Goal: Task Accomplishment & Management: Complete application form

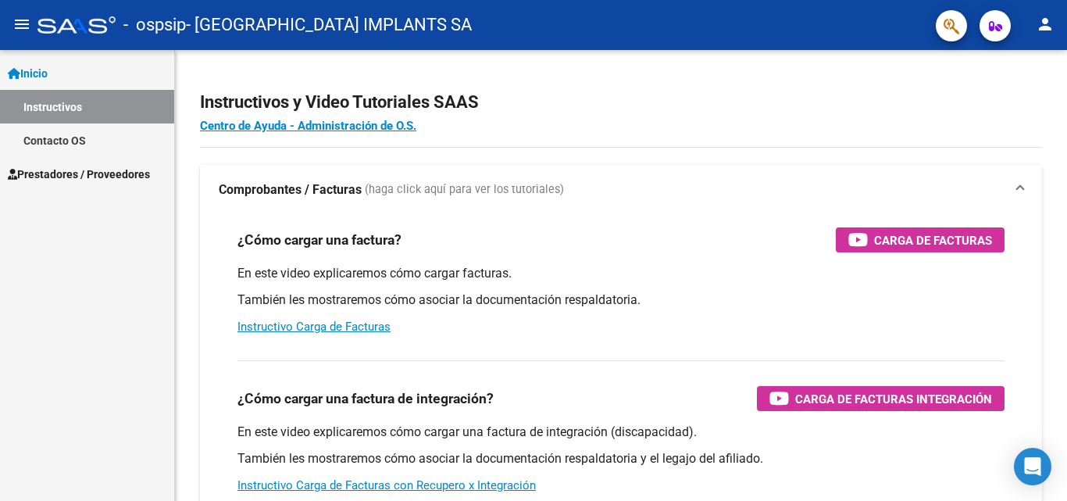
click at [70, 171] on span "Prestadores / Proveedores" at bounding box center [79, 174] width 142 height 17
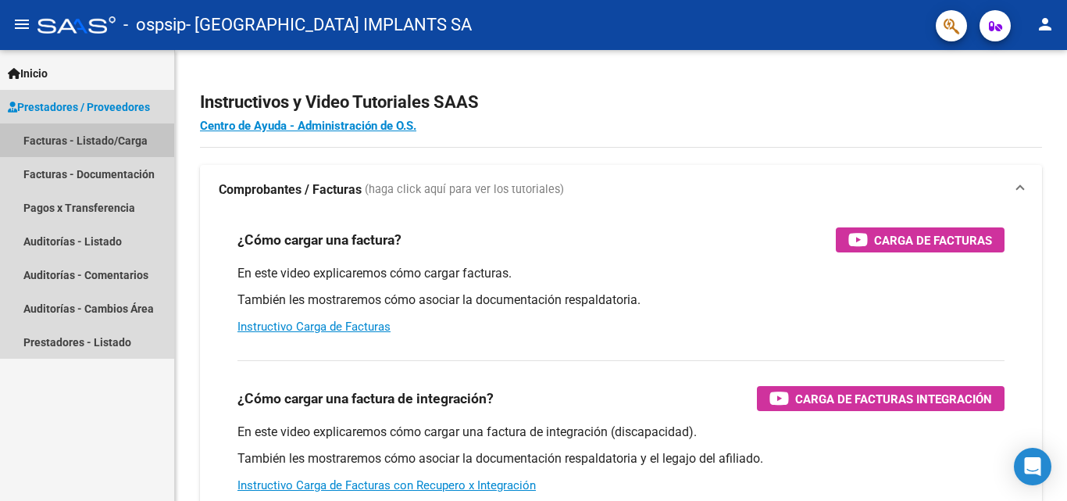
click at [60, 141] on link "Facturas - Listado/Carga" at bounding box center [87, 140] width 174 height 34
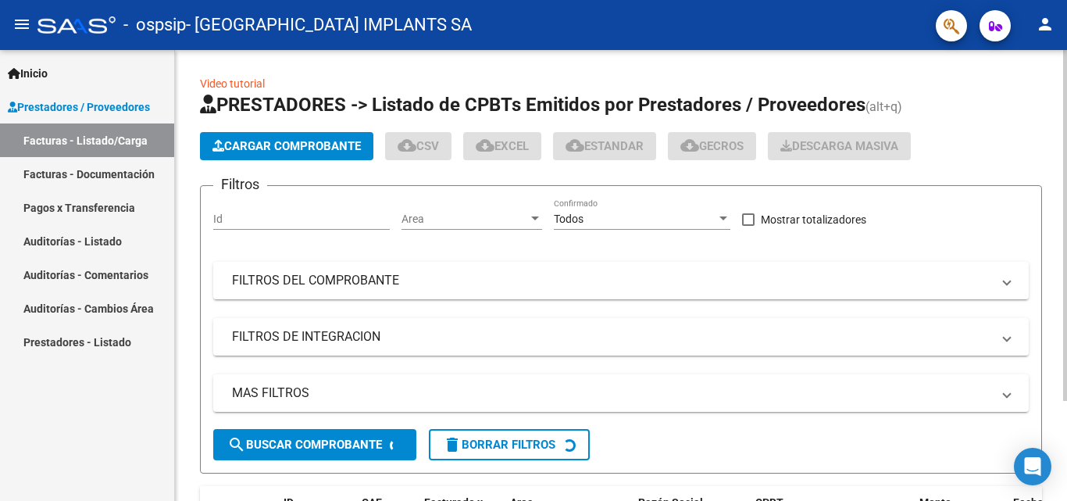
click at [251, 138] on button "Cargar Comprobante" at bounding box center [286, 146] width 173 height 28
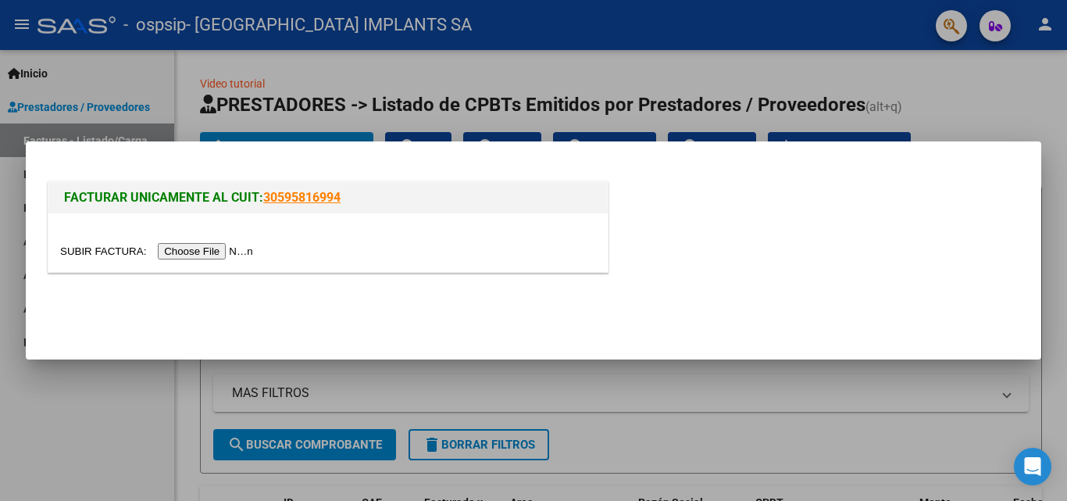
click at [246, 255] on input "file" at bounding box center [159, 251] width 198 height 16
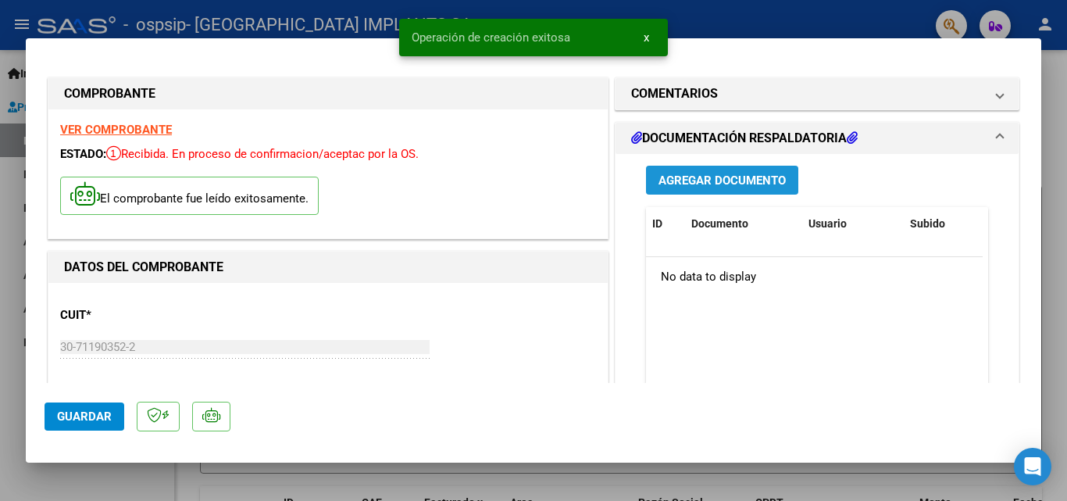
click at [717, 187] on span "Agregar Documento" at bounding box center [721, 180] width 127 height 14
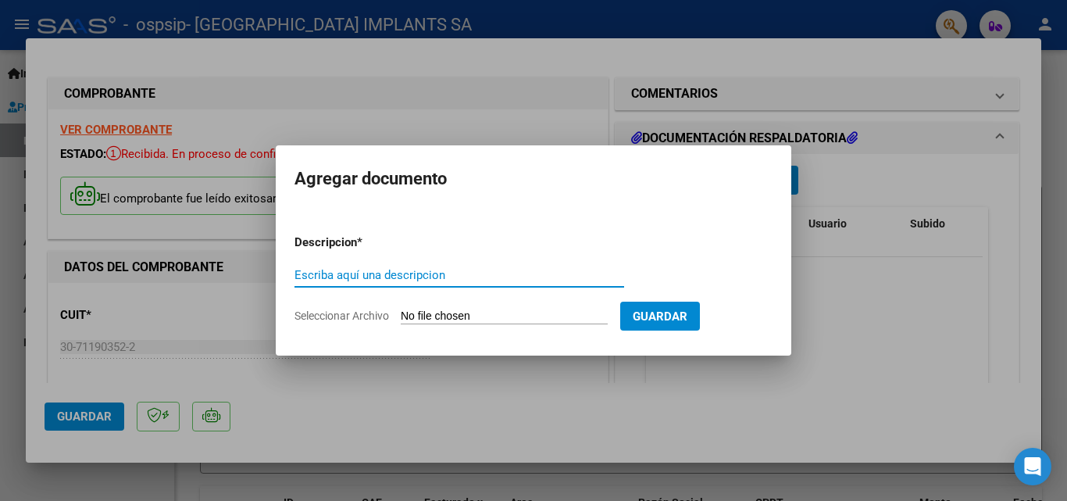
click at [440, 273] on input "Escriba aquí una descripcion" at bounding box center [459, 275] width 330 height 14
type input "DI [PERSON_NAME]"
click at [330, 318] on span "Seleccionar Archivo" at bounding box center [341, 315] width 94 height 12
click at [401, 318] on input "Seleccionar Archivo" at bounding box center [504, 316] width 207 height 15
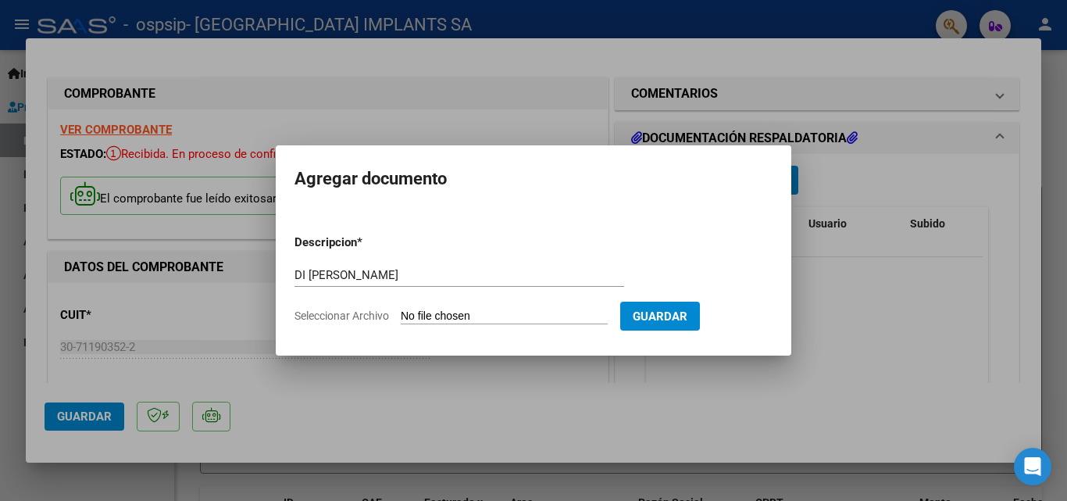
type input "C:\fakepath\FC B1-33218 DI [PERSON_NAME].pdf"
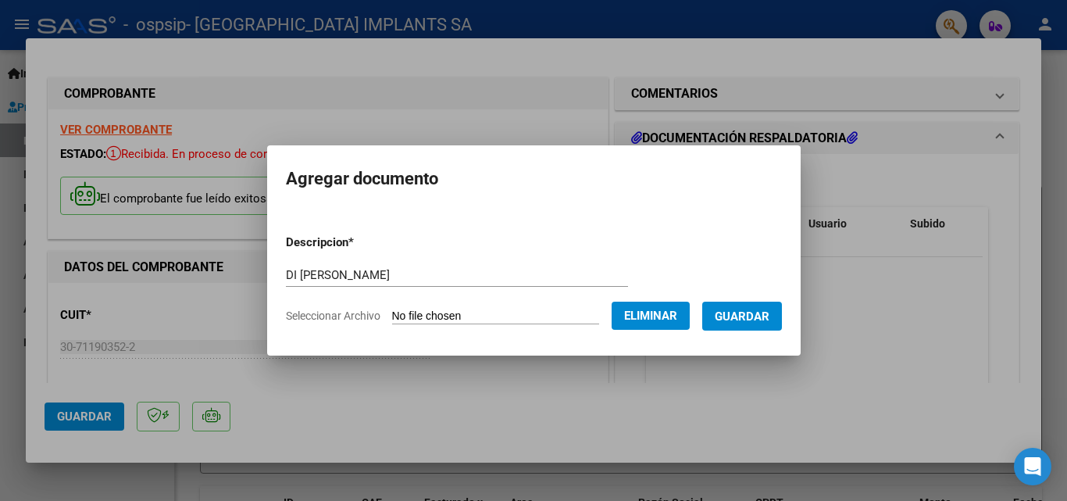
click at [757, 323] on button "Guardar" at bounding box center [742, 315] width 80 height 29
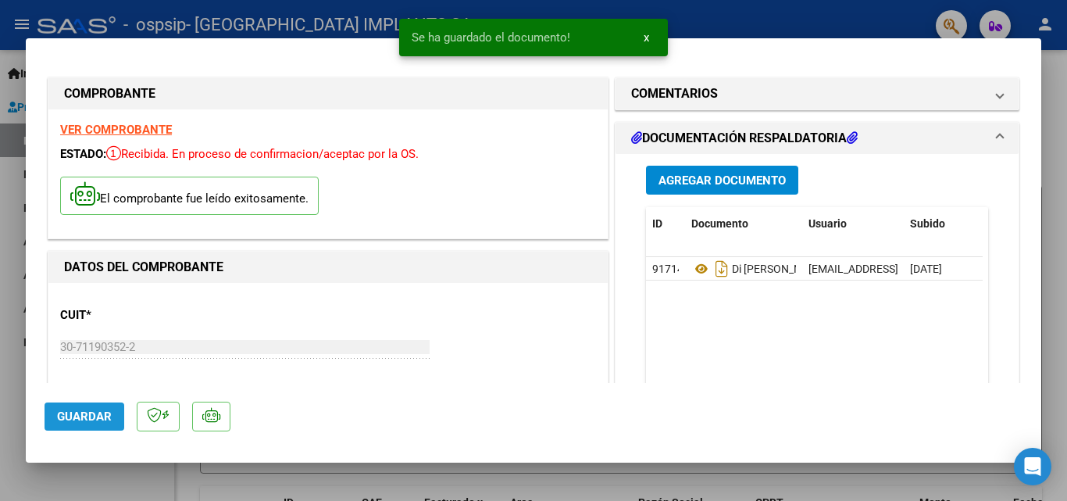
click at [99, 410] on span "Guardar" at bounding box center [84, 416] width 55 height 14
click at [98, 410] on span "Guardar" at bounding box center [84, 416] width 55 height 14
click at [1053, 91] on div at bounding box center [533, 250] width 1067 height 501
type input "$ 0,00"
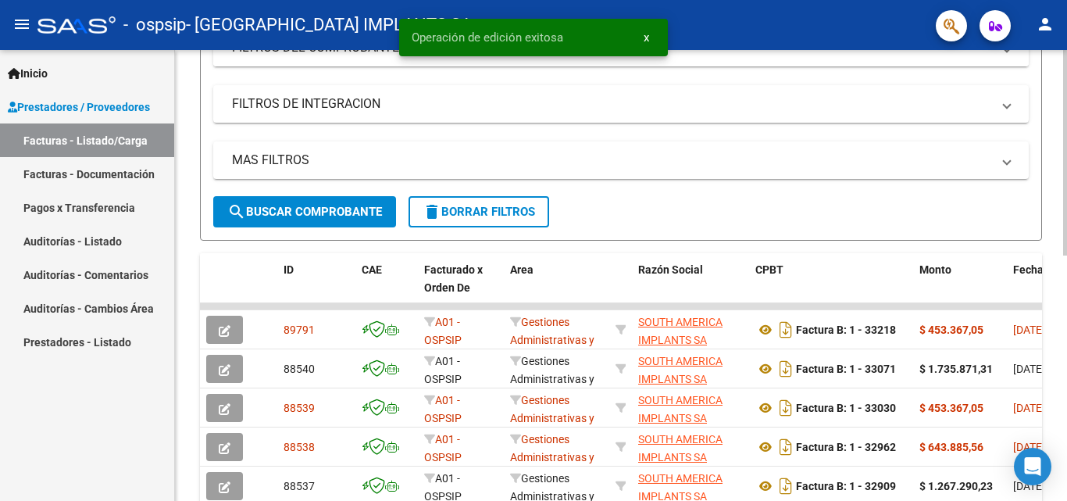
scroll to position [312, 0]
